Goal: Navigation & Orientation: Find specific page/section

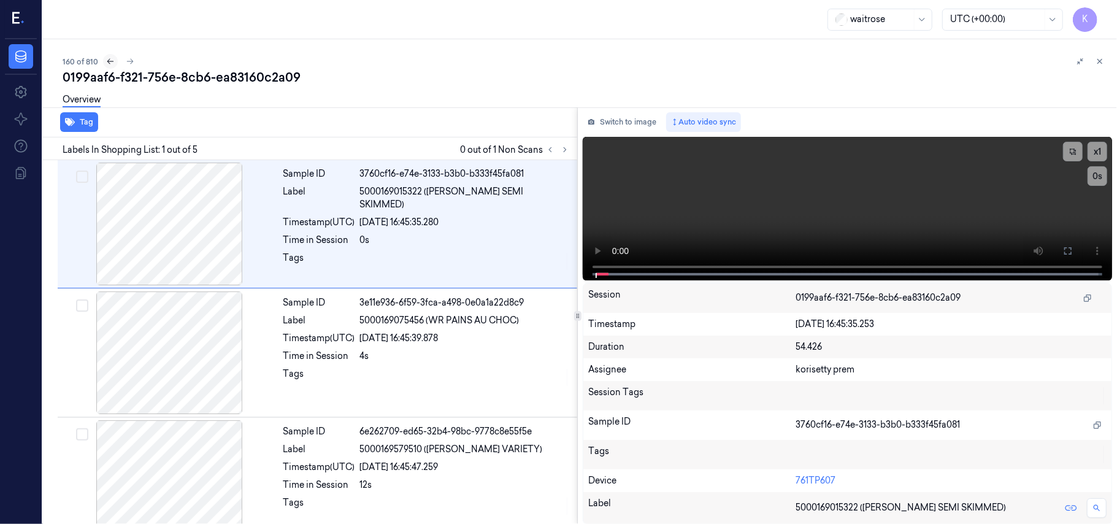
click at [108, 59] on icon at bounding box center [110, 61] width 9 height 9
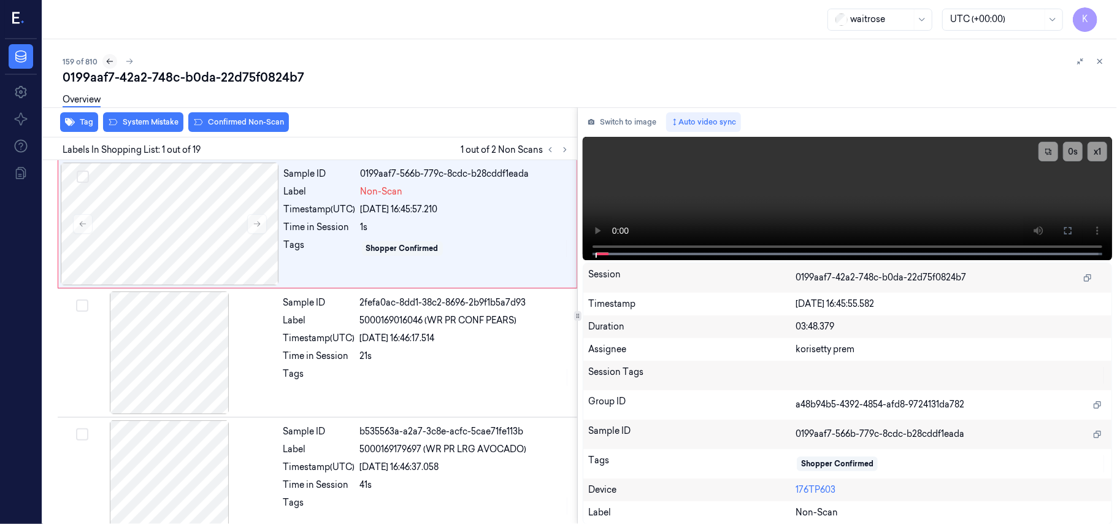
click at [109, 64] on icon at bounding box center [109, 61] width 9 height 9
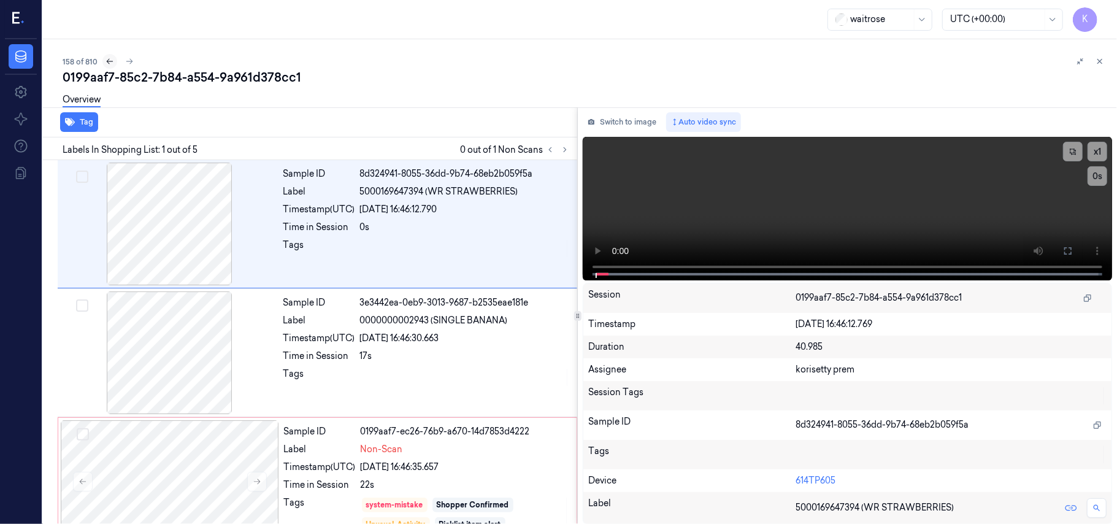
click at [109, 64] on icon at bounding box center [109, 61] width 9 height 9
